Goal: Find specific page/section: Find specific page/section

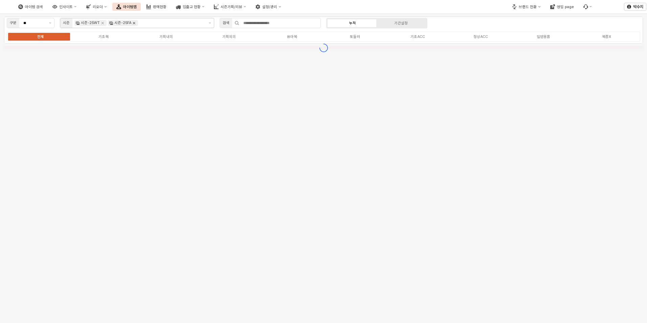
click at [133, 23] on icon "Remove 시즌-25FA" at bounding box center [133, 22] width 5 height 5
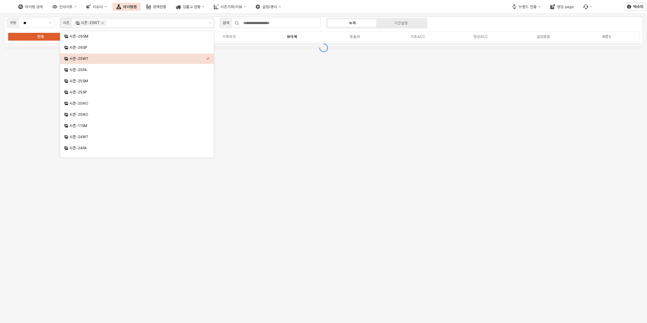
click at [285, 38] on label "유아복" at bounding box center [291, 37] width 63 height 6
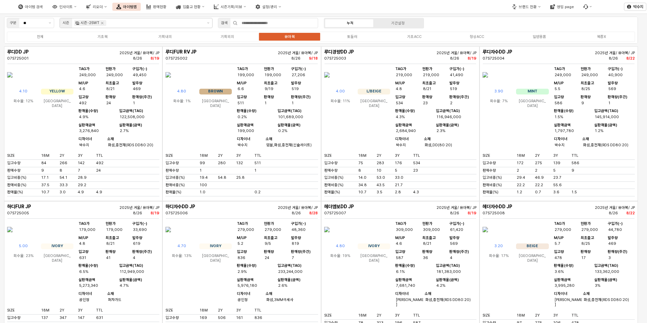
click at [488, 83] on img "App Frame" at bounding box center [484, 75] width 5 height 16
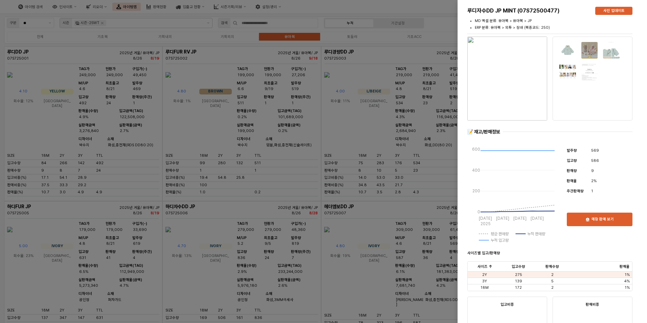
click at [317, 115] on div at bounding box center [323, 161] width 647 height 323
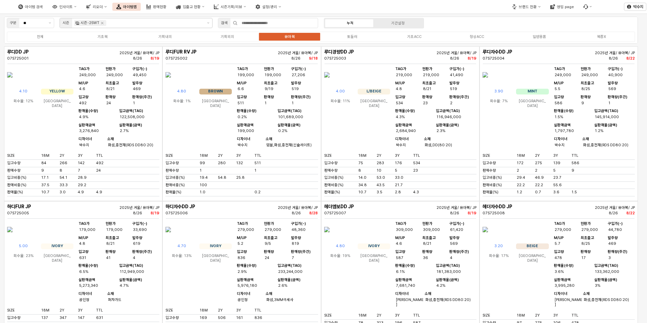
click at [329, 83] on img "App Frame" at bounding box center [326, 75] width 5 height 16
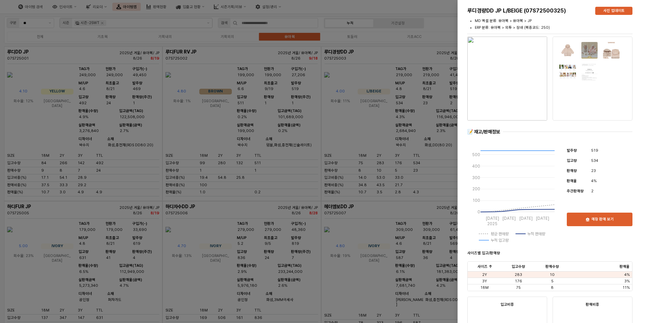
click at [305, 94] on div at bounding box center [323, 161] width 647 height 323
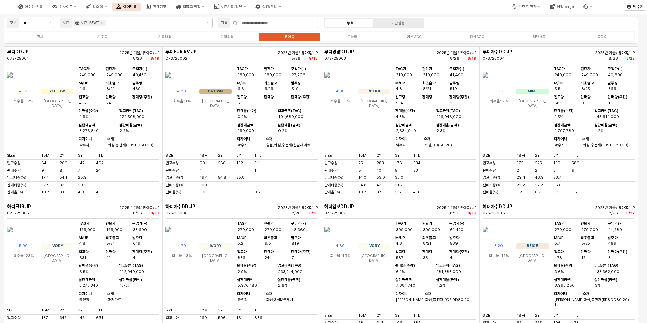
click at [329, 83] on img "App Frame" at bounding box center [326, 75] width 5 height 16
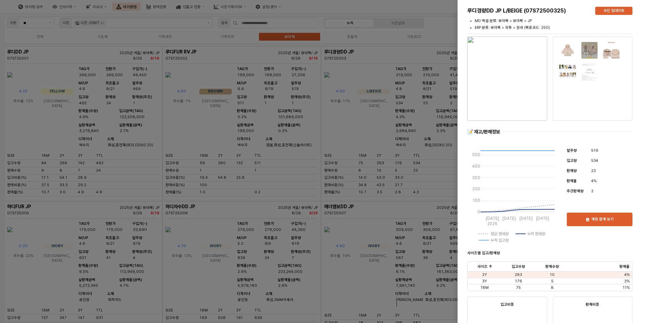
click at [503, 67] on img "button" at bounding box center [507, 79] width 80 height 84
click at [389, 159] on div at bounding box center [323, 161] width 647 height 323
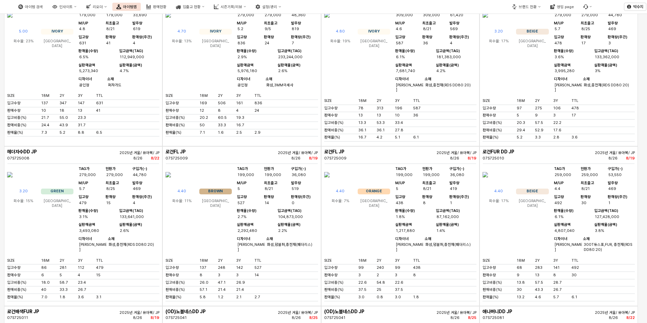
scroll to position [304, 0]
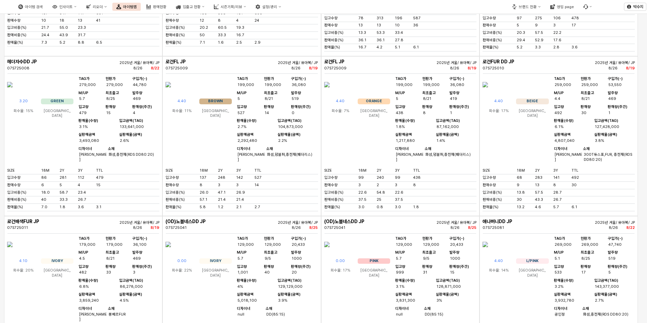
click at [171, 93] on img "App Frame" at bounding box center [167, 84] width 5 height 16
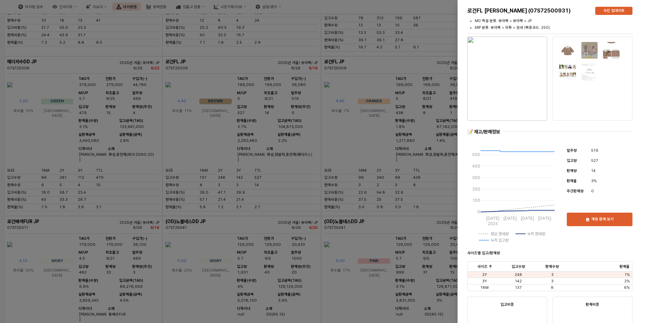
click at [233, 51] on div at bounding box center [323, 161] width 647 height 323
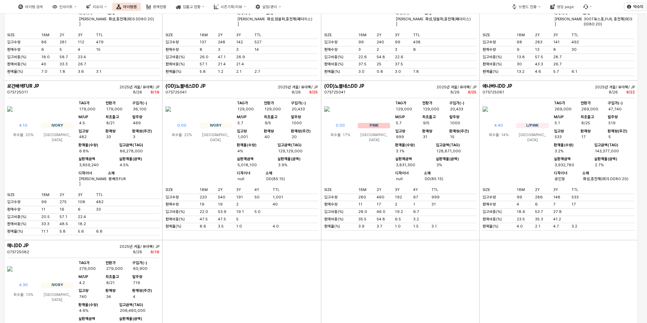
scroll to position [507, 0]
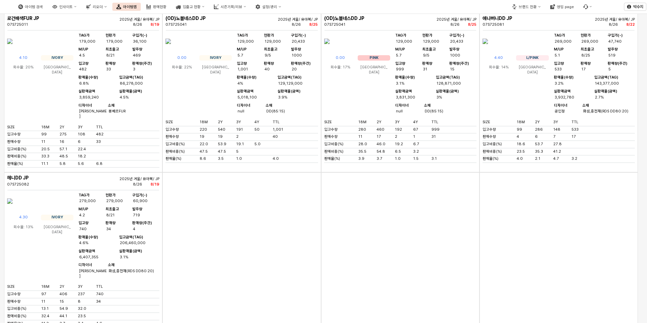
click at [488, 49] on img "App Frame" at bounding box center [484, 41] width 5 height 16
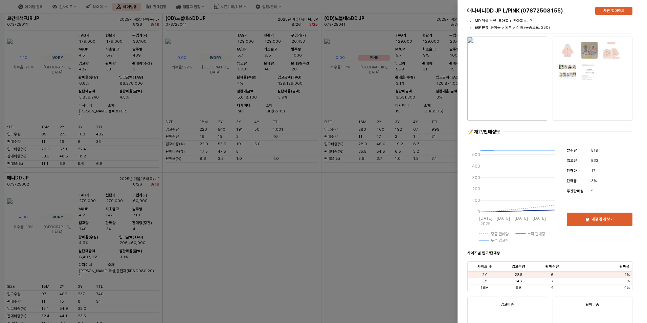
click at [515, 101] on img "button" at bounding box center [507, 79] width 80 height 84
click at [306, 226] on div at bounding box center [323, 161] width 647 height 323
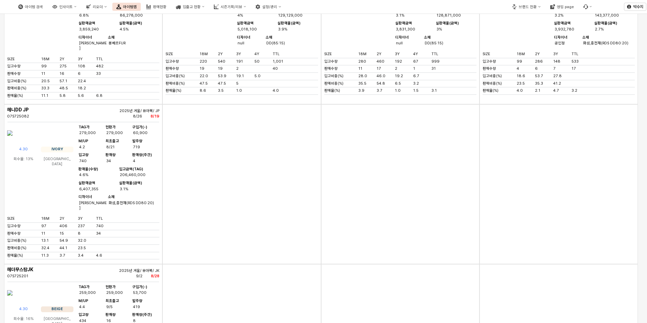
scroll to position [642, 0]
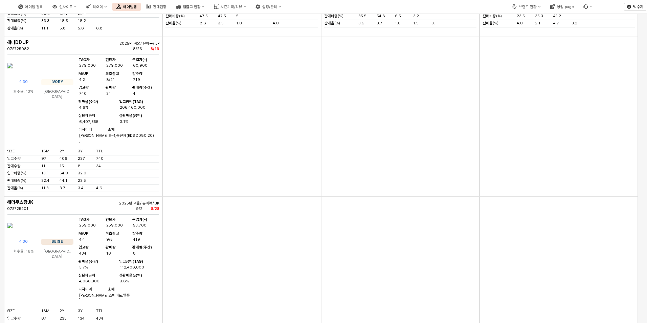
click at [13, 74] on img "App Frame" at bounding box center [9, 65] width 5 height 16
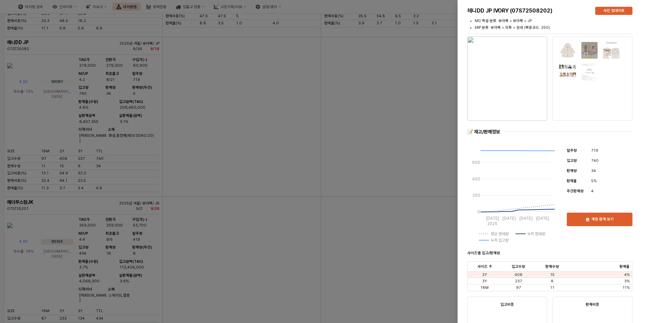
click at [502, 106] on img "button" at bounding box center [507, 79] width 80 height 84
click at [390, 143] on div at bounding box center [323, 161] width 647 height 323
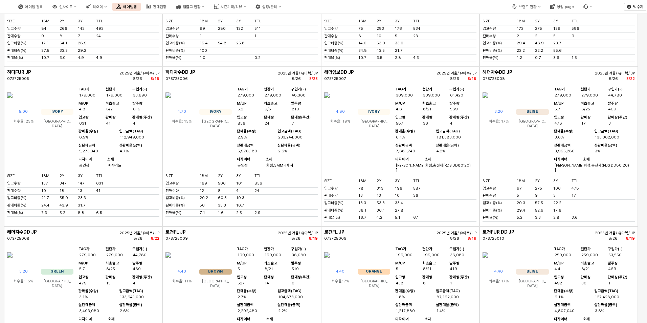
scroll to position [101, 0]
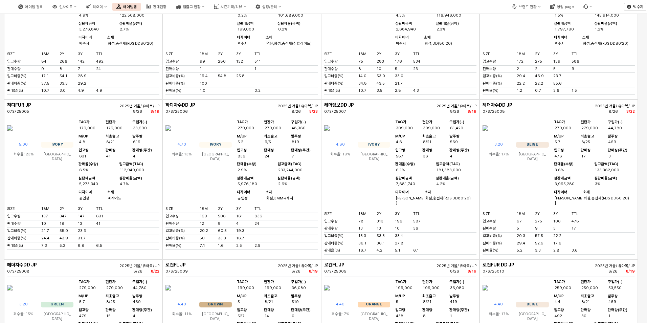
click at [13, 136] on img "App Frame" at bounding box center [9, 128] width 5 height 16
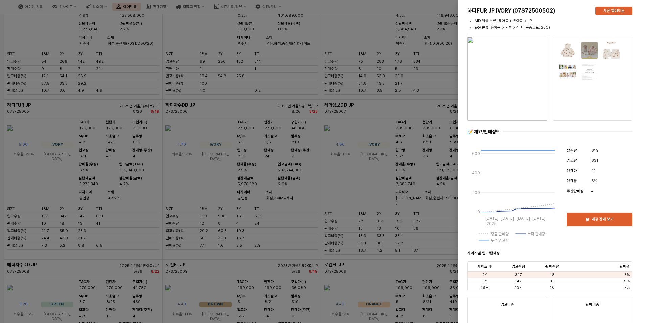
click at [501, 79] on img "button" at bounding box center [507, 79] width 80 height 84
click at [350, 168] on div at bounding box center [323, 161] width 647 height 323
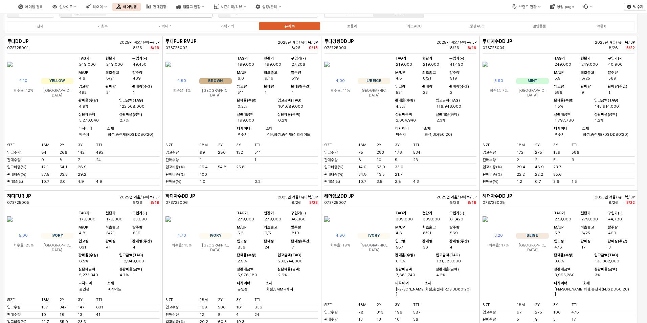
scroll to position [0, 0]
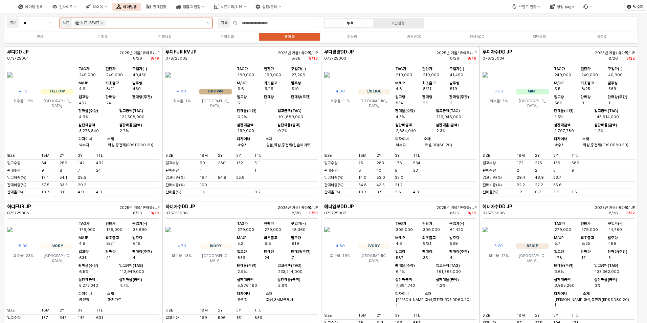
click at [208, 23] on icon "제안 사항 표시" at bounding box center [208, 22] width 2 height 1
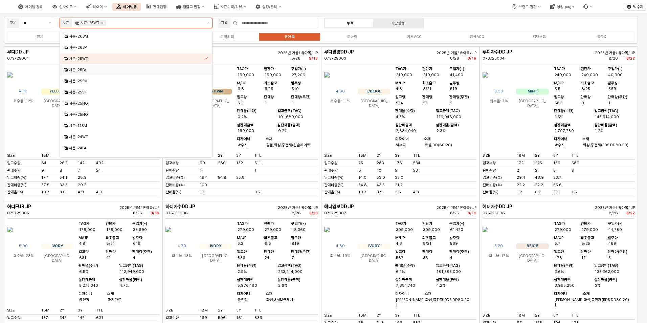
click at [153, 67] on div "시즌-25FA" at bounding box center [134, 70] width 140 height 6
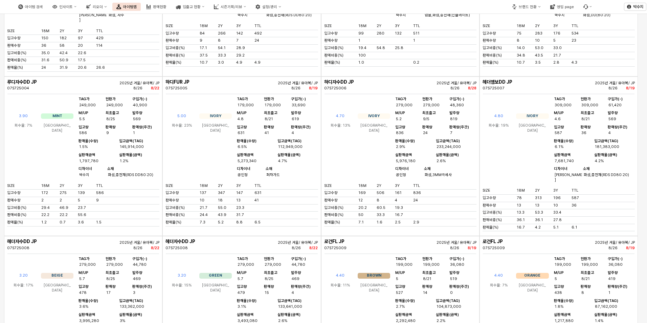
scroll to position [338, 0]
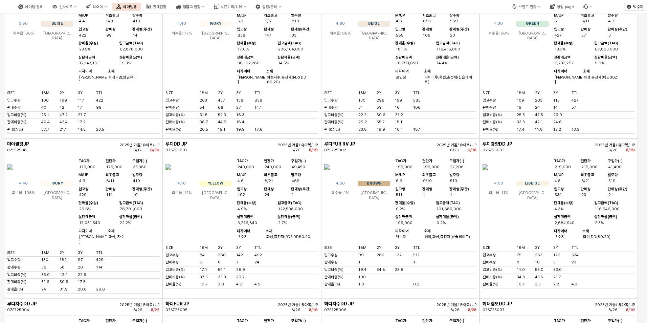
scroll to position [0, 0]
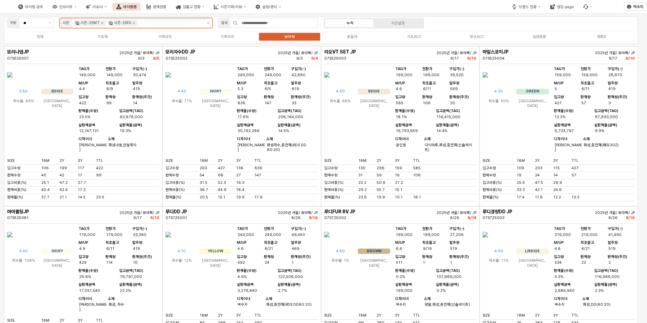
click at [208, 23] on icon "제안 사항 표시" at bounding box center [208, 22] width 2 height 1
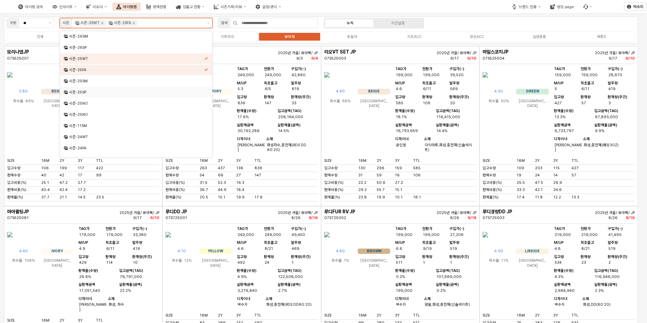
scroll to position [34, 0]
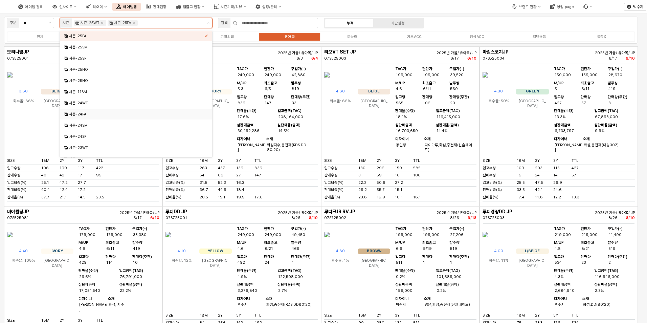
click at [101, 111] on div "시즌-24FA" at bounding box center [134, 114] width 140 height 6
click at [106, 101] on div "시즌-24WT" at bounding box center [136, 102] width 135 height 5
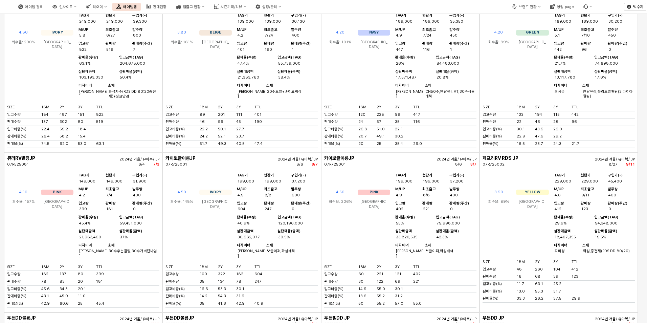
scroll to position [68, 0]
